Goal: Task Accomplishment & Management: Manage account settings

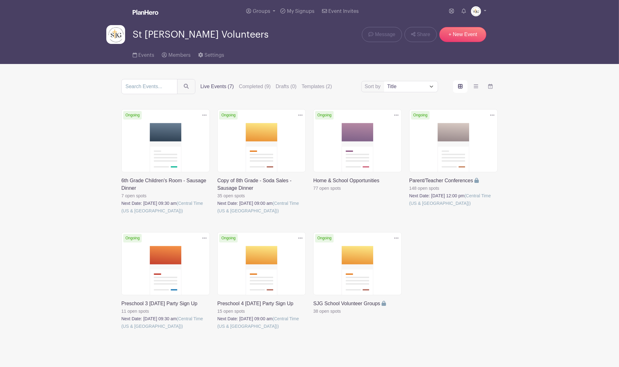
click at [121, 330] on link at bounding box center [121, 330] width 0 height 0
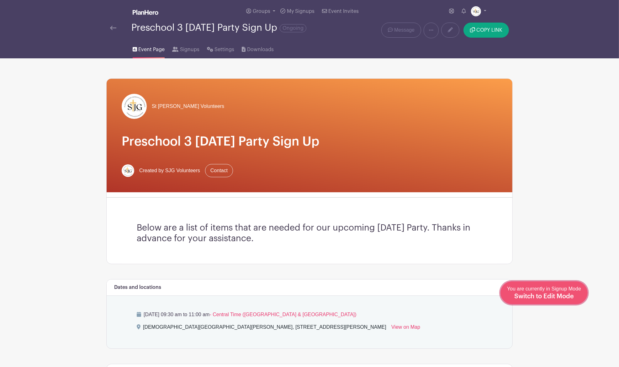
click at [554, 294] on span "Switch to Edit Mode" at bounding box center [544, 296] width 60 height 6
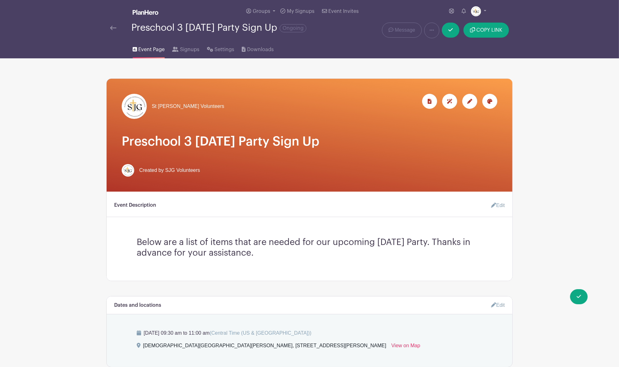
scroll to position [42, 0]
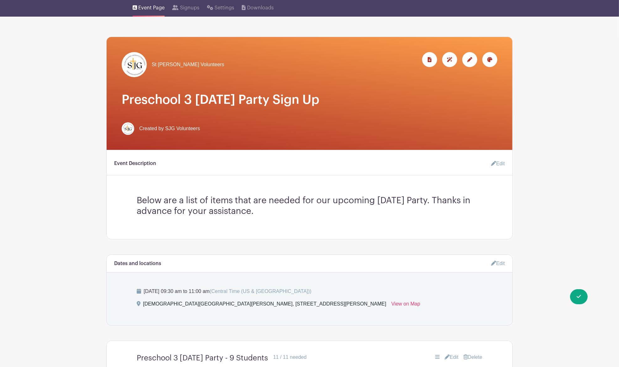
click at [498, 159] on link "Edit" at bounding box center [495, 163] width 19 height 13
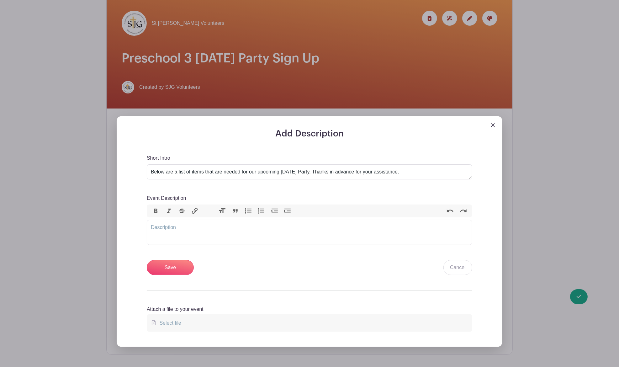
scroll to position [83, 0]
click at [246, 230] on trix-editor "Event Description" at bounding box center [309, 231] width 325 height 25
click at [215, 224] on div "You" at bounding box center [309, 227] width 317 height 8
paste trix-editor "a href="[URL][DOMAIN_NAME]">Prevent and Protect St. [PERSON_NAME]</a><"
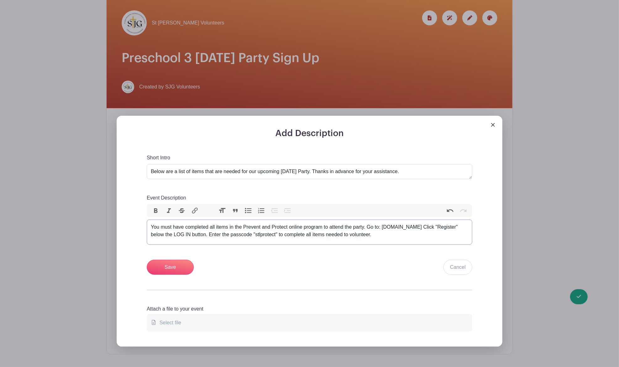
type trix-editor "<div>You must have completed all items in the Prevent and Protect online progra…"
drag, startPoint x: 380, startPoint y: 226, endPoint x: 448, endPoint y: 222, distance: 68.4
click at [448, 222] on trix-editor "You must have completed all items in the Prevent and Protect online program to …" at bounding box center [309, 231] width 325 height 25
click at [448, 228] on div "You must have completed all items in the Prevent and Protect online program to …" at bounding box center [309, 230] width 317 height 15
drag, startPoint x: 449, startPoint y: 227, endPoint x: 382, endPoint y: 226, distance: 66.8
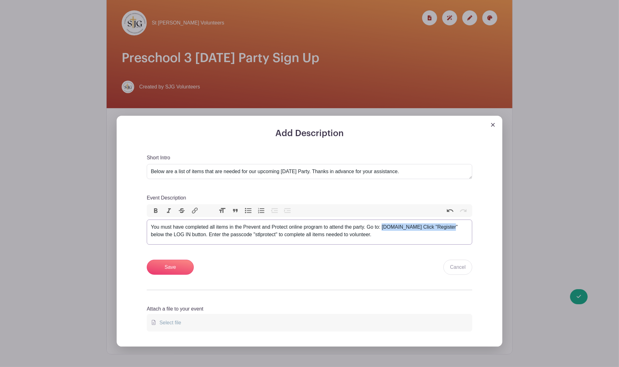
click at [382, 226] on div "You must have completed all items in the Prevent and Protect online program to …" at bounding box center [309, 230] width 317 height 15
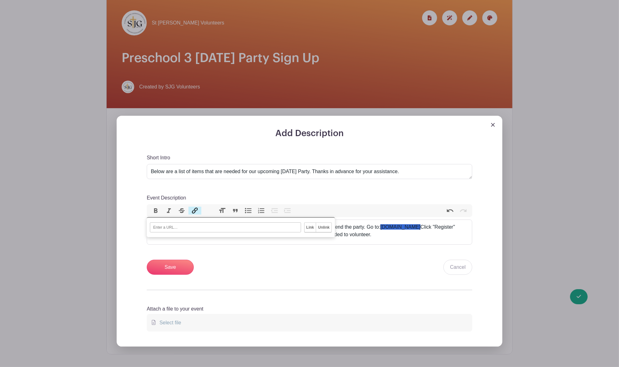
click at [195, 213] on button "Link" at bounding box center [194, 210] width 13 height 8
click at [177, 228] on input "URL" at bounding box center [225, 227] width 151 height 10
paste input "[URL][DOMAIN_NAME]"
type input "[URL][DOMAIN_NAME]"
type trix-editor "<div>You must have completed all items in the Prevent and Protect online progra…"
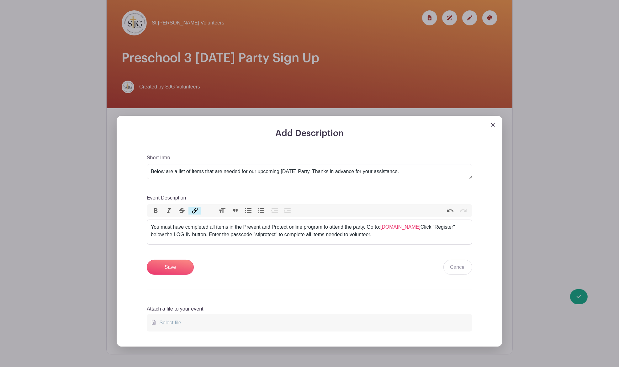
click at [305, 255] on div "Short Intro Below are a list of items that are needed for our upcoming [DATE] P…" at bounding box center [309, 214] width 325 height 121
click at [179, 266] on input "Save" at bounding box center [170, 266] width 47 height 15
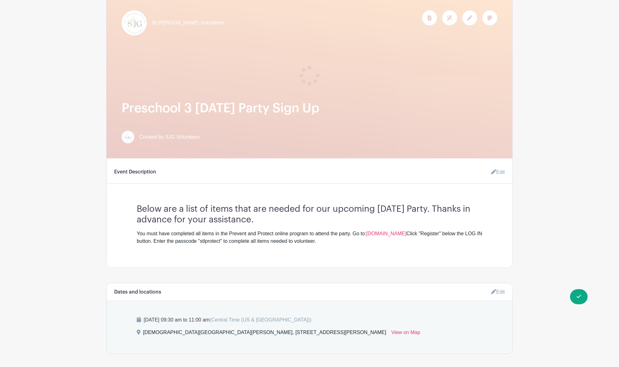
drag, startPoint x: 365, startPoint y: 243, endPoint x: 135, endPoint y: 235, distance: 230.1
click at [135, 235] on div "Below are a list of items that are needed for our upcoming [DATE] Party. Thanks…" at bounding box center [309, 222] width 375 height 46
copy div "You must have completed all items in the Prevent and Protect online program to …"
click at [514, 216] on div "St [PERSON_NAME] Volunteers" at bounding box center [309, 356] width 414 height 763
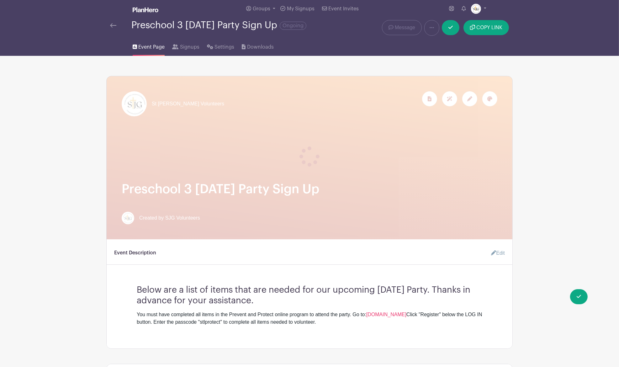
scroll to position [0, 0]
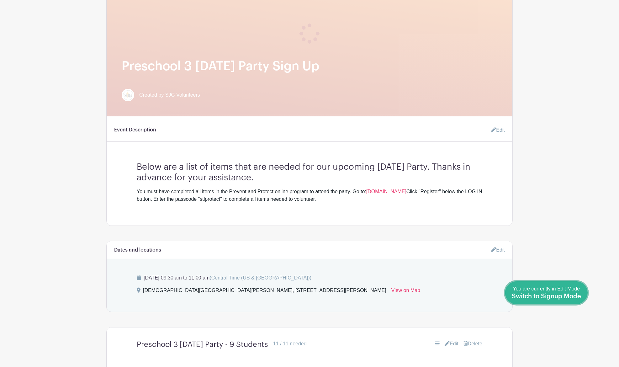
click at [577, 296] on span "Switch to Signup Mode" at bounding box center [545, 296] width 69 height 6
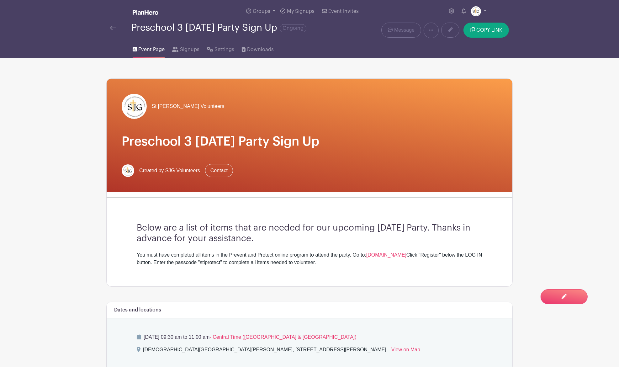
click at [118, 27] on div at bounding box center [120, 28] width 21 height 8
click at [114, 28] on img at bounding box center [113, 28] width 6 height 4
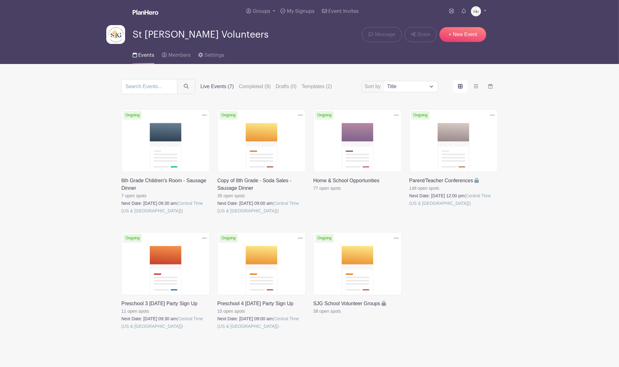
click at [217, 330] on link at bounding box center [217, 330] width 0 height 0
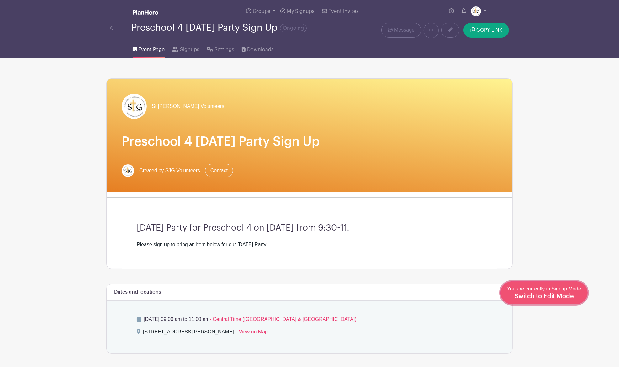
click at [560, 291] on span "You are currently in Signup Mode Switch to Edit Mode" at bounding box center [544, 292] width 74 height 13
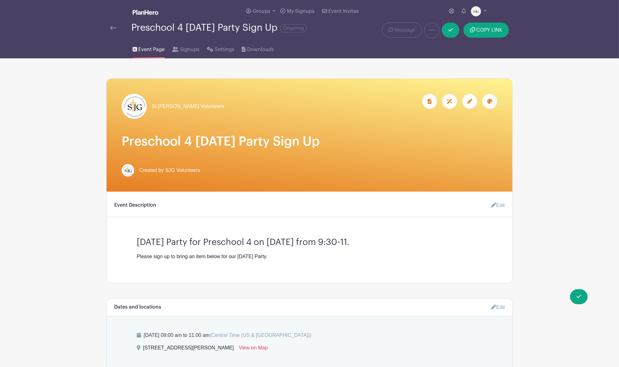
click at [499, 209] on link "Edit" at bounding box center [495, 205] width 19 height 13
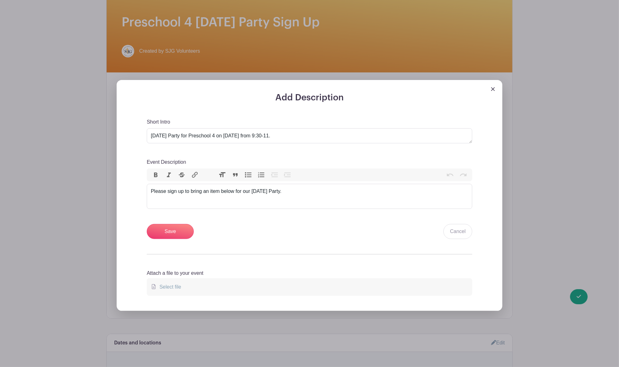
scroll to position [125, 0]
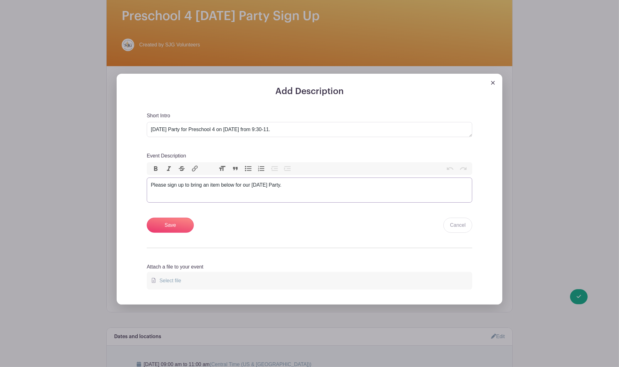
drag, startPoint x: 302, startPoint y: 181, endPoint x: 297, endPoint y: 183, distance: 5.0
click at [297, 183] on div "Please sign up to bring an item below for our [DATE] Party." at bounding box center [309, 185] width 317 height 8
drag, startPoint x: 297, startPoint y: 183, endPoint x: 18, endPoint y: 195, distance: 280.1
click at [112, 195] on div "Add Description Short Intro [DATE] Party for Preschool 4 on [DATE] from 9:30-11…" at bounding box center [309, 189] width 395 height 231
paste trix-editor "You must have completed all items in the Prevent and Protect online program to …"
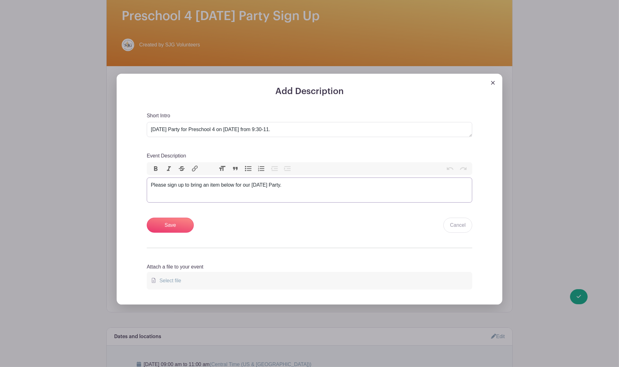
type trix-editor "<div>You must have completed all items in the Prevent and Protect online progra…"
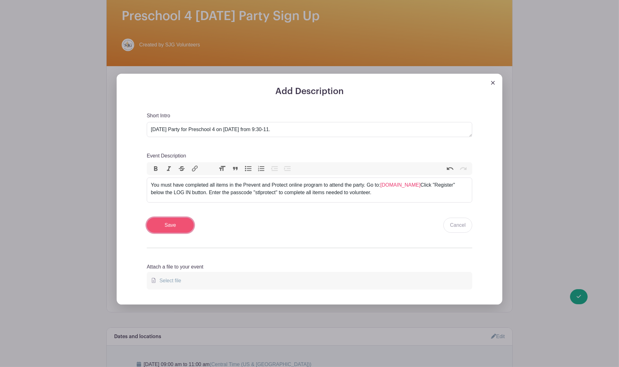
click at [183, 225] on input "Save" at bounding box center [170, 224] width 47 height 15
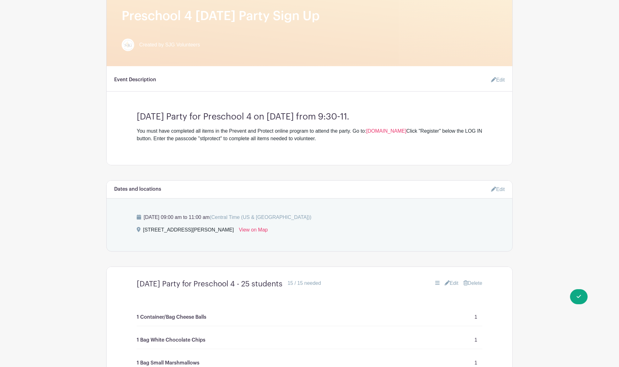
click at [568, 153] on main "Groups All Groups SJG Athletics St [PERSON_NAME] Volunteers Add New Group My Si…" at bounding box center [309, 273] width 619 height 896
click at [488, 78] on link "Edit" at bounding box center [495, 80] width 19 height 13
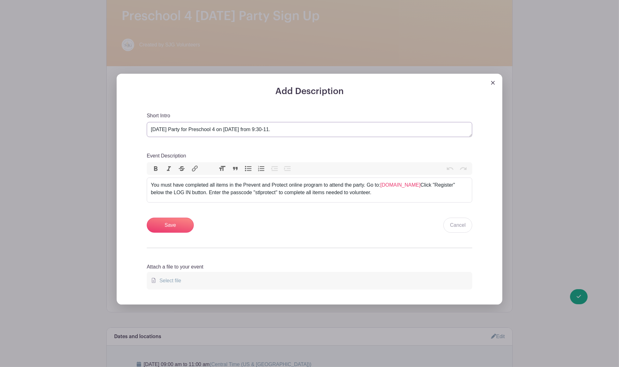
click at [297, 131] on textarea "[DATE] Party for Preschool 4 on [DATE] from 9:30-11." at bounding box center [309, 129] width 325 height 15
type textarea "[DATE] Party for Preschool 4 on [DATE] 9:30-11:00 am."
click at [175, 221] on input "Save" at bounding box center [170, 224] width 47 height 15
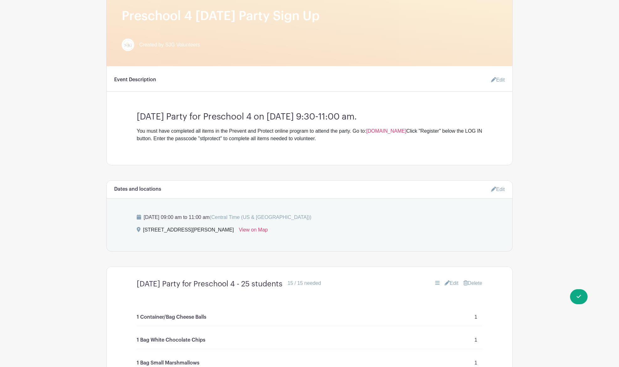
scroll to position [8, 0]
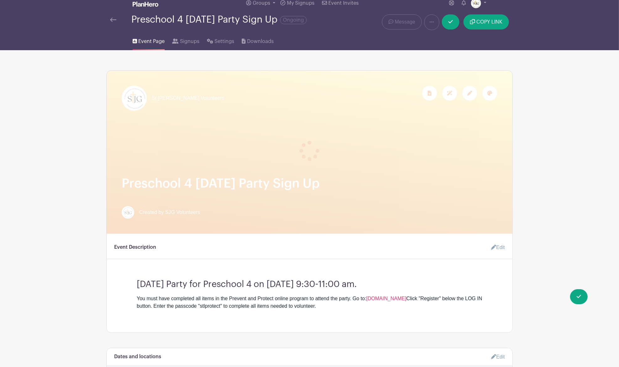
click at [110, 17] on div "Preschool 4 [DATE] Party Sign Up Ongoing" at bounding box center [224, 22] width 237 height 16
click at [577, 291] on span "You are currently in Edit Mode Switch to Signup Mode" at bounding box center [545, 292] width 69 height 13
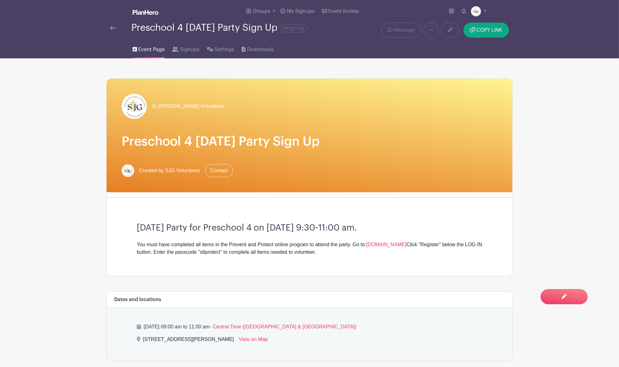
click at [113, 26] on img at bounding box center [113, 28] width 6 height 4
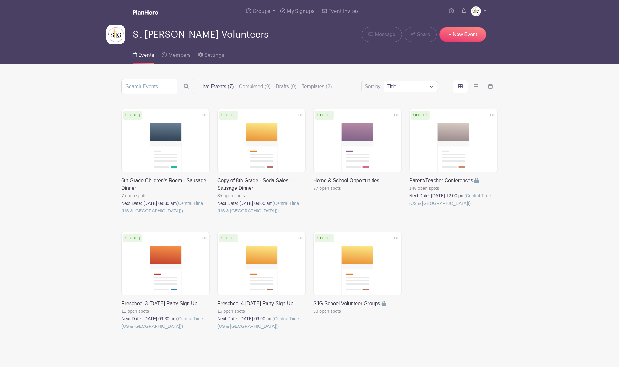
click at [121, 330] on link at bounding box center [121, 330] width 0 height 0
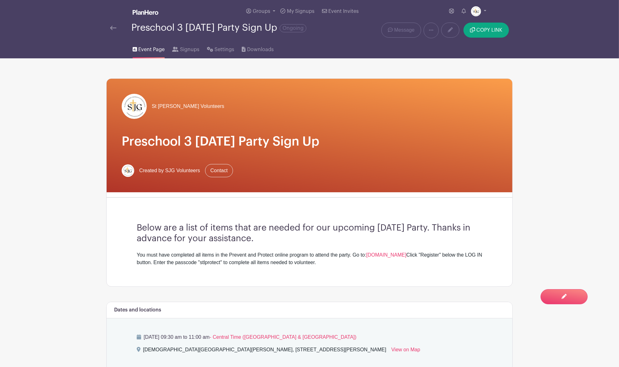
click at [113, 24] on link at bounding box center [113, 28] width 6 height 8
